Goal: Go to known website: Access a specific website the user already knows

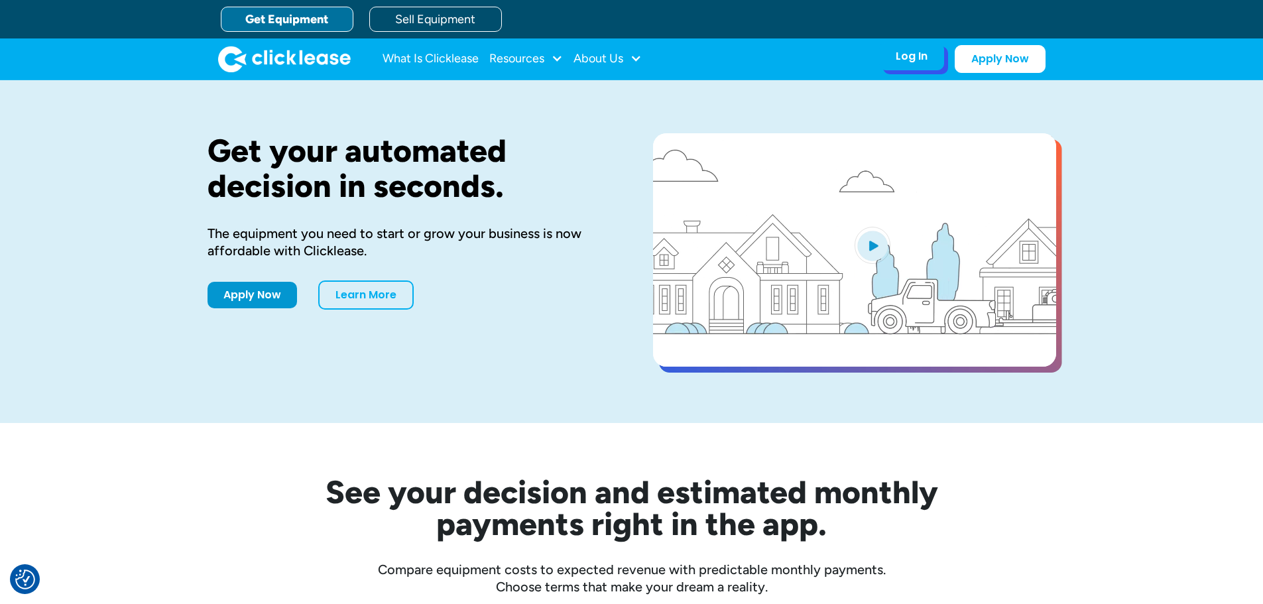
click at [903, 62] on div "Log In" at bounding box center [912, 56] width 32 height 13
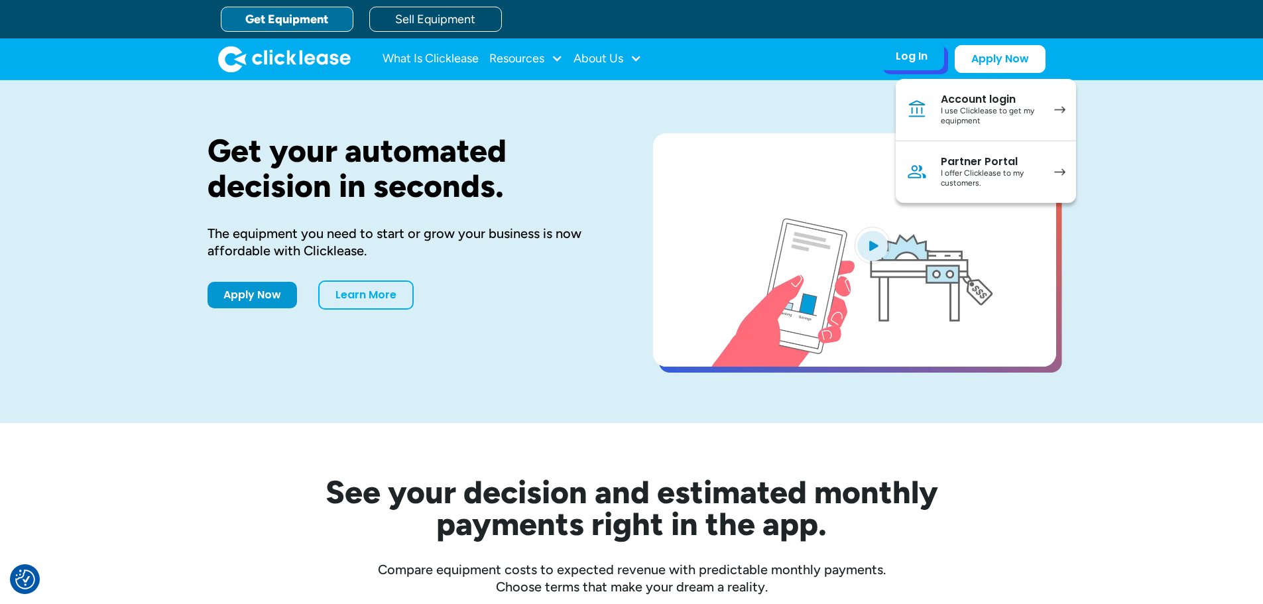
click at [985, 178] on div "I offer Clicklease to my customers." at bounding box center [991, 178] width 100 height 21
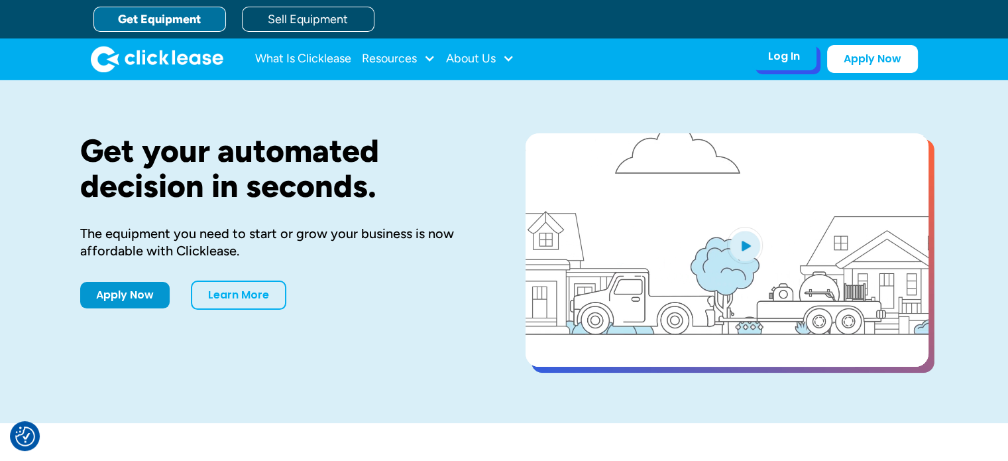
click at [764, 59] on div "Log In Account login I use Clicklease to get my equipment Partner Portal I offe…" at bounding box center [784, 56] width 65 height 28
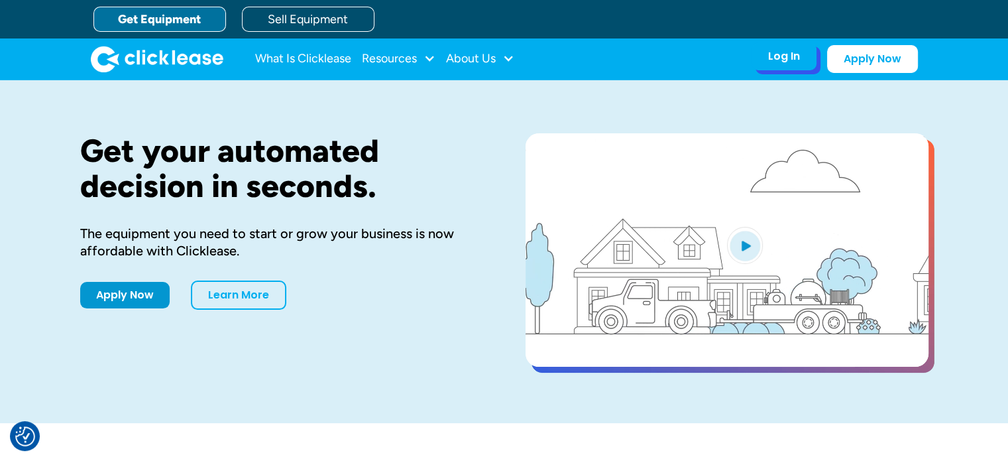
click at [786, 58] on div "Log In" at bounding box center [784, 56] width 32 height 13
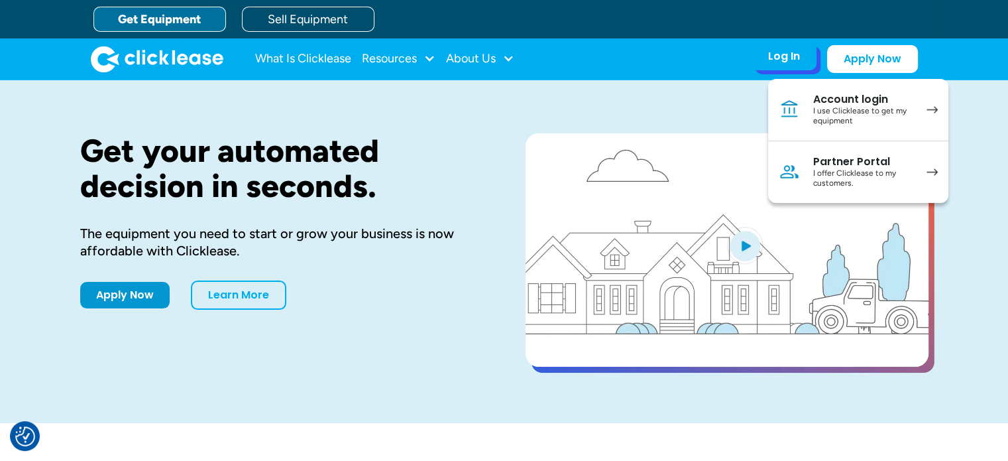
click at [834, 161] on div "Partner Portal" at bounding box center [863, 161] width 100 height 13
